Goal: Contribute content: Add original content to the website for others to see

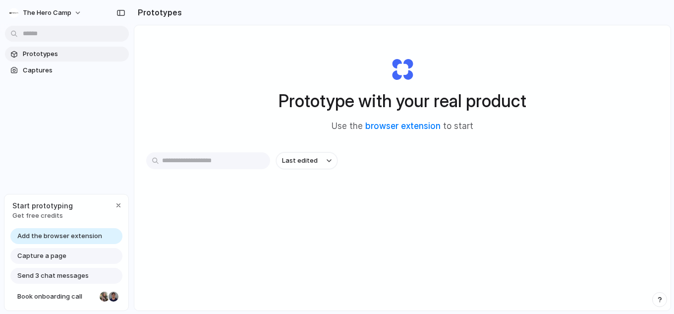
click at [66, 65] on div "Open in new tab Copy link" at bounding box center [337, 157] width 674 height 314
click at [56, 67] on span "Captures" at bounding box center [74, 70] width 102 height 10
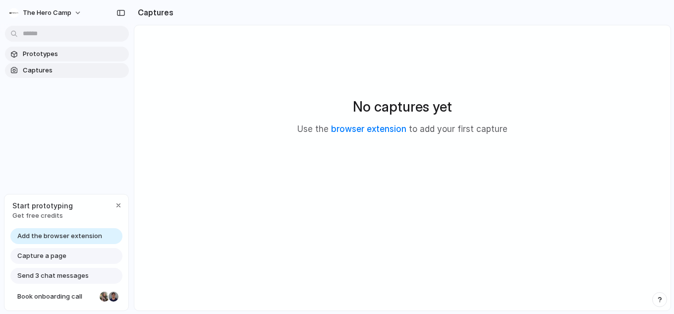
click at [82, 51] on span "Prototypes" at bounding box center [74, 54] width 102 height 10
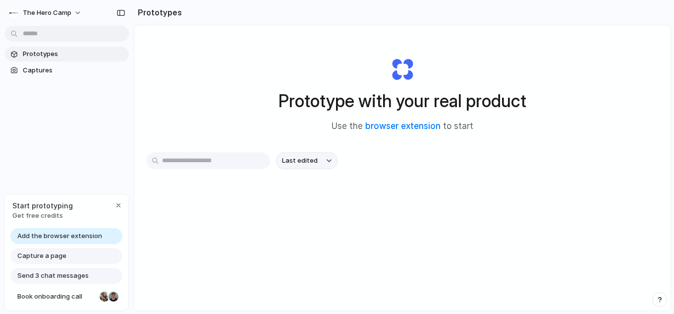
click at [324, 158] on button "Last edited" at bounding box center [306, 160] width 61 height 17
click at [324, 158] on div "Last edited Last created Alphabetical" at bounding box center [337, 157] width 674 height 314
click at [43, 65] on span "Captures" at bounding box center [74, 70] width 102 height 10
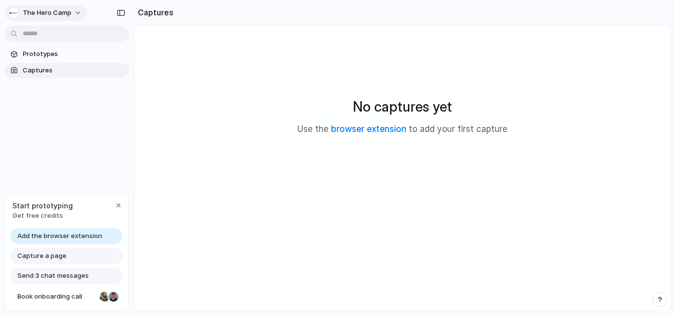
click at [37, 10] on span "The Hero Camp" at bounding box center [47, 13] width 49 height 10
click at [37, 10] on div "Settings Invite members Change theme Sign out" at bounding box center [337, 157] width 674 height 314
click at [69, 15] on span "The Hero Camp" at bounding box center [47, 13] width 49 height 10
click at [69, 15] on div "Settings Invite members Change theme Sign out" at bounding box center [337, 157] width 674 height 314
click at [31, 51] on span "Prototypes" at bounding box center [74, 54] width 102 height 10
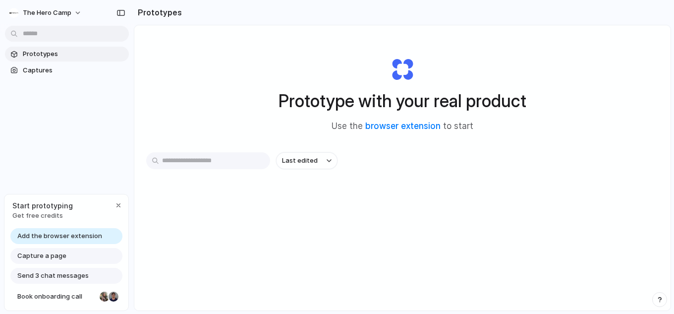
click at [232, 156] on input "text" at bounding box center [208, 160] width 124 height 17
click at [80, 233] on span "Add the browser extension" at bounding box center [59, 236] width 85 height 10
click at [53, 234] on span "Add the browser extension" at bounding box center [59, 236] width 85 height 10
click at [77, 241] on div "Add the browser extension" at bounding box center [66, 236] width 112 height 16
click at [70, 238] on span "Add the browser extension" at bounding box center [59, 236] width 85 height 10
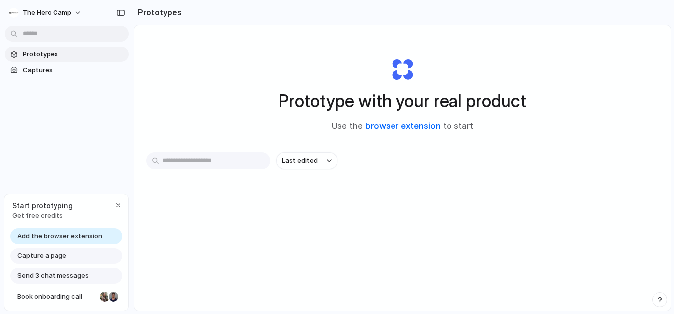
click at [377, 127] on link "browser extension" at bounding box center [402, 126] width 75 height 10
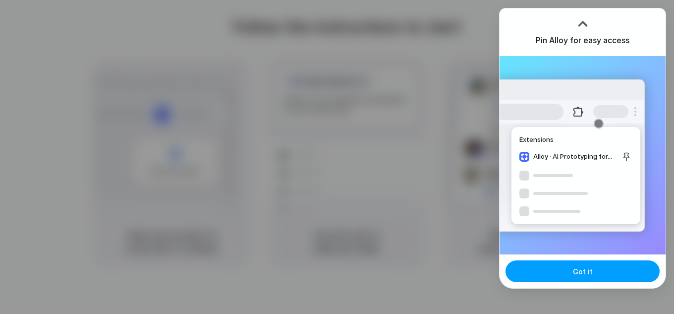
click at [570, 271] on button "Got it" at bounding box center [583, 271] width 154 height 22
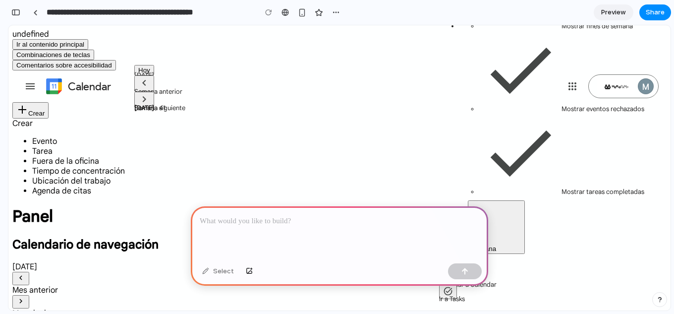
click at [384, 241] on div at bounding box center [339, 232] width 297 height 53
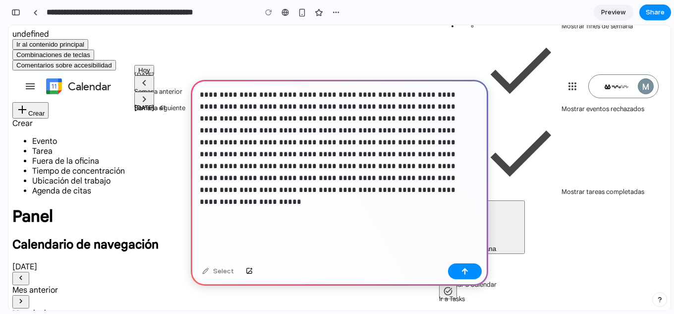
click at [201, 90] on p "**********" at bounding box center [338, 142] width 276 height 107
click at [384, 195] on div "**********" at bounding box center [339, 169] width 297 height 179
click at [455, 269] on button "button" at bounding box center [465, 271] width 34 height 16
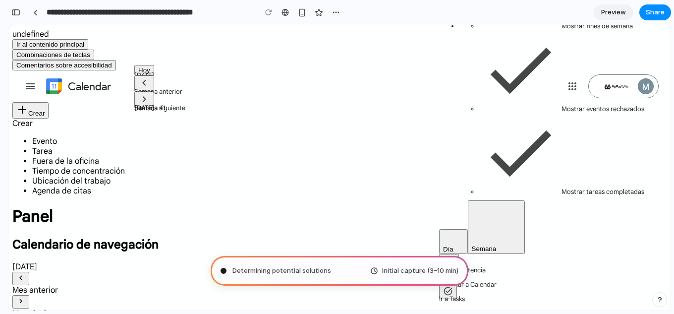
scroll to position [194, 0]
type input "**********"
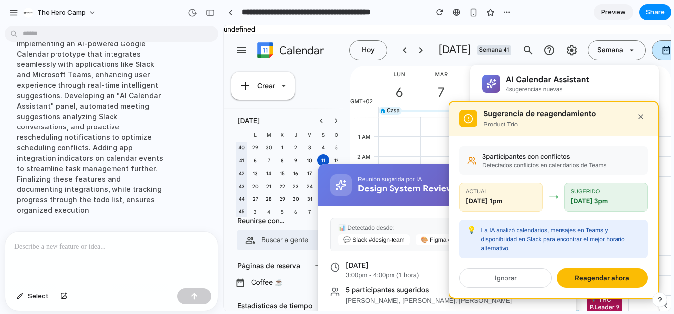
scroll to position [414, 0]
